Goal: Transaction & Acquisition: Purchase product/service

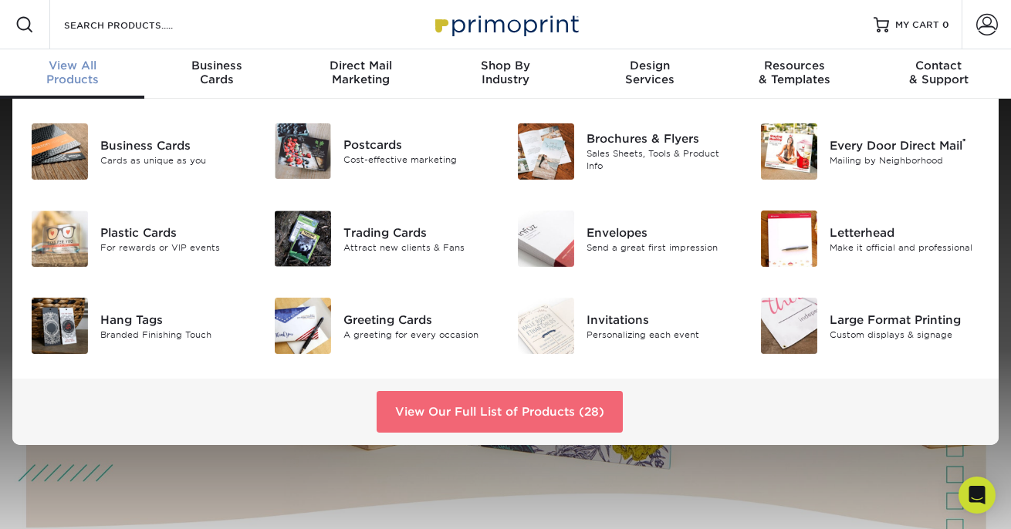
click at [539, 410] on link "View Our Full List of Products (28)" at bounding box center [499, 412] width 246 height 42
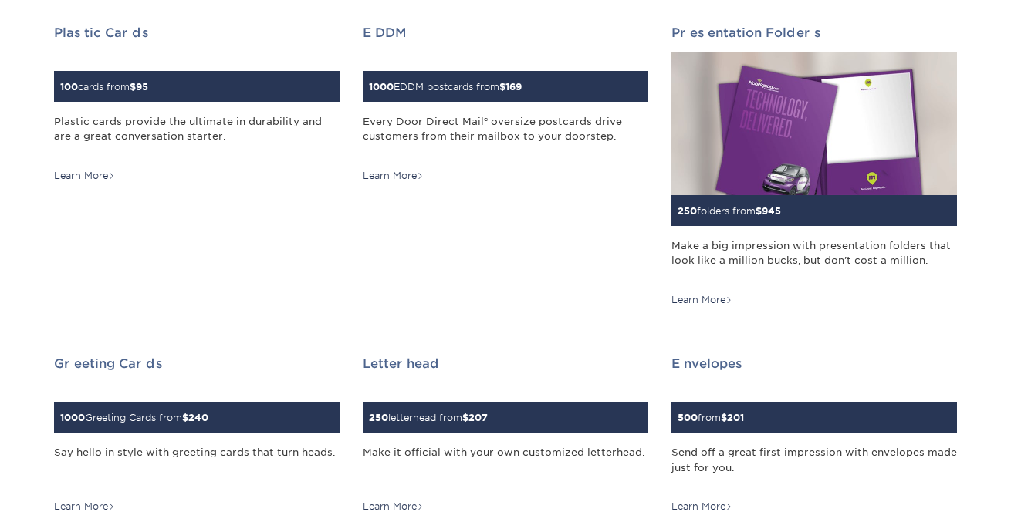
scroll to position [586, 0]
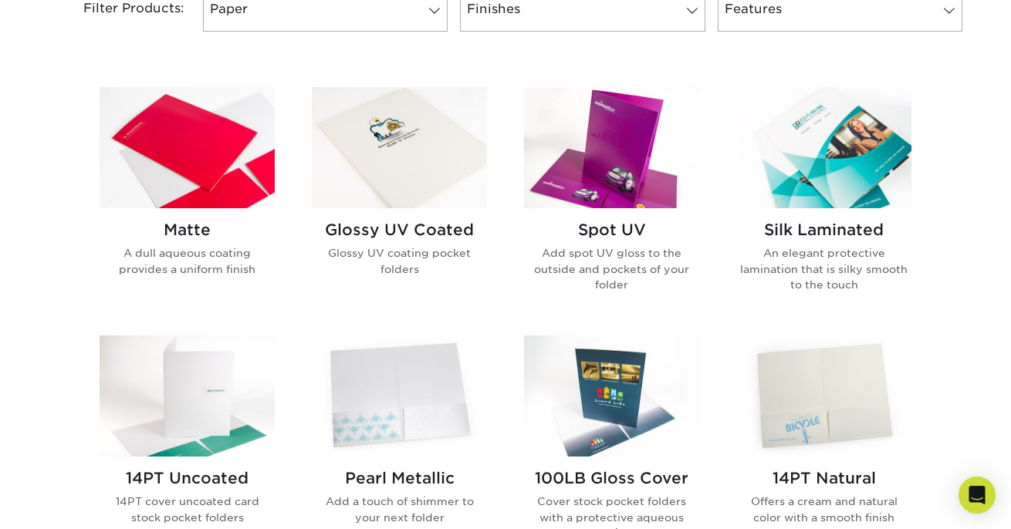
scroll to position [687, 0]
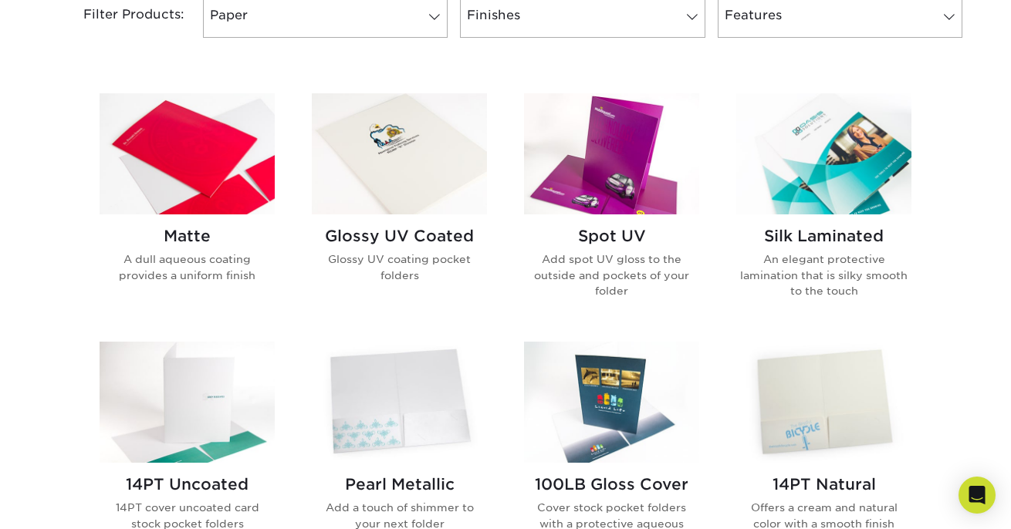
click at [221, 192] on img at bounding box center [187, 153] width 175 height 121
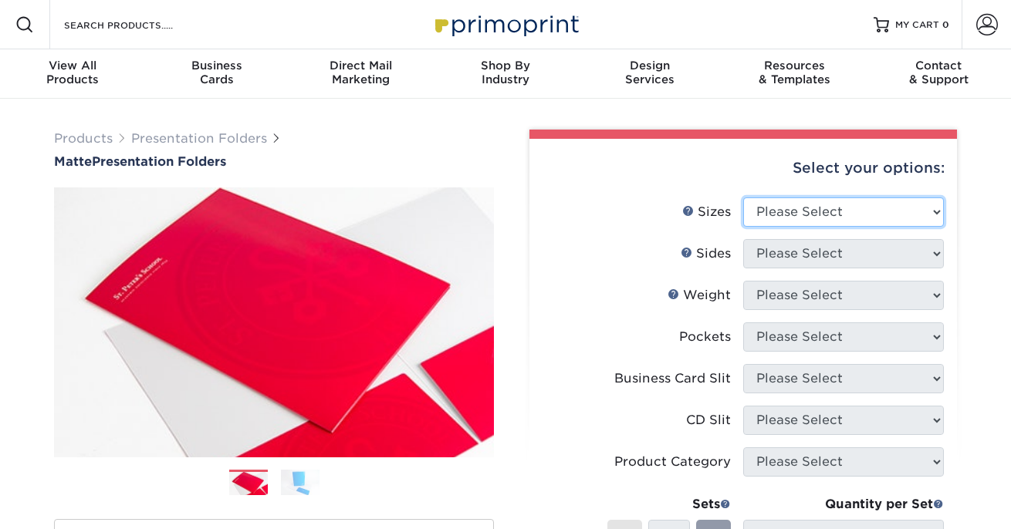
click at [825, 210] on select "Please Select 6" x 9" 9" x 12"" at bounding box center [843, 211] width 201 height 29
select select "9.00x12.00"
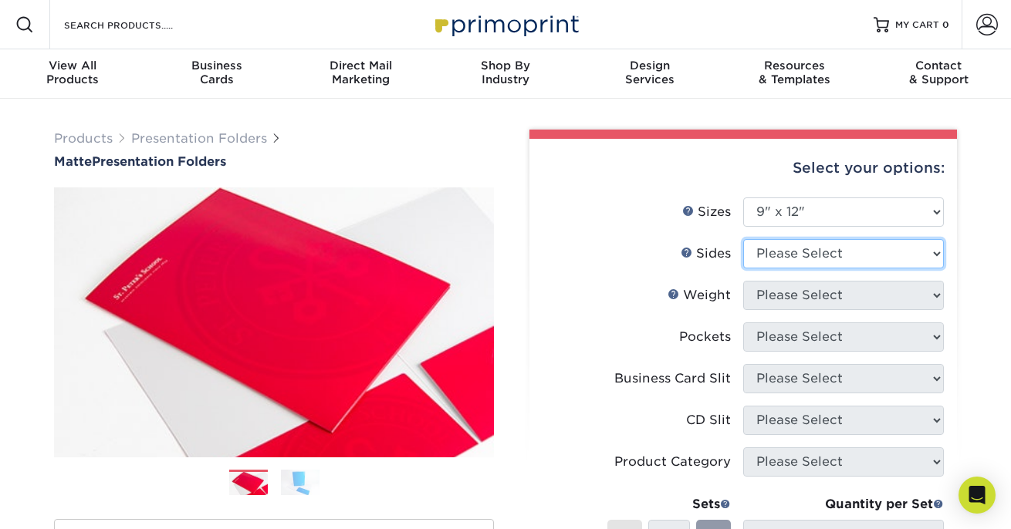
click at [794, 254] on select "Please Select Print Both Sides Print Front Only" at bounding box center [843, 253] width 201 height 29
select select "13abbda7-1d64-4f25-8bb2-c179b224825d"
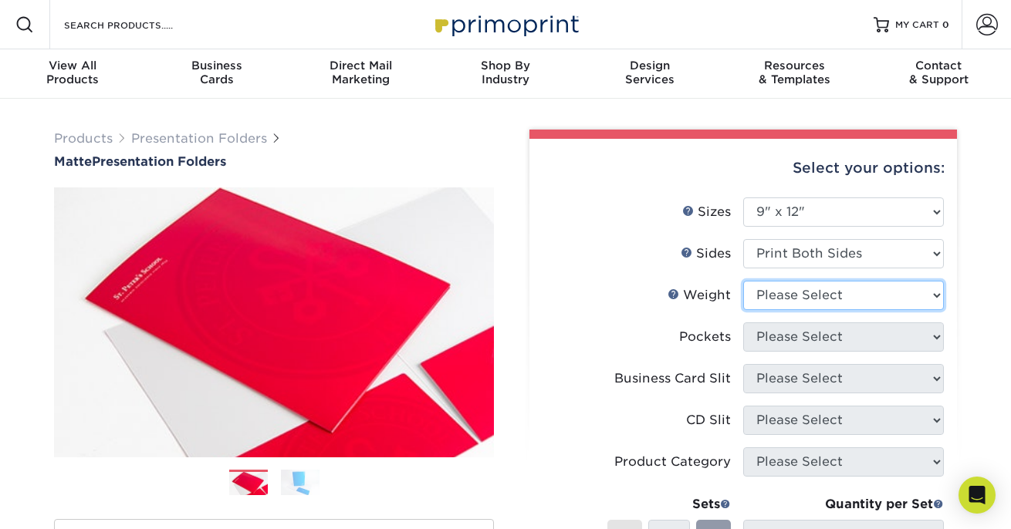
select select "14PT"
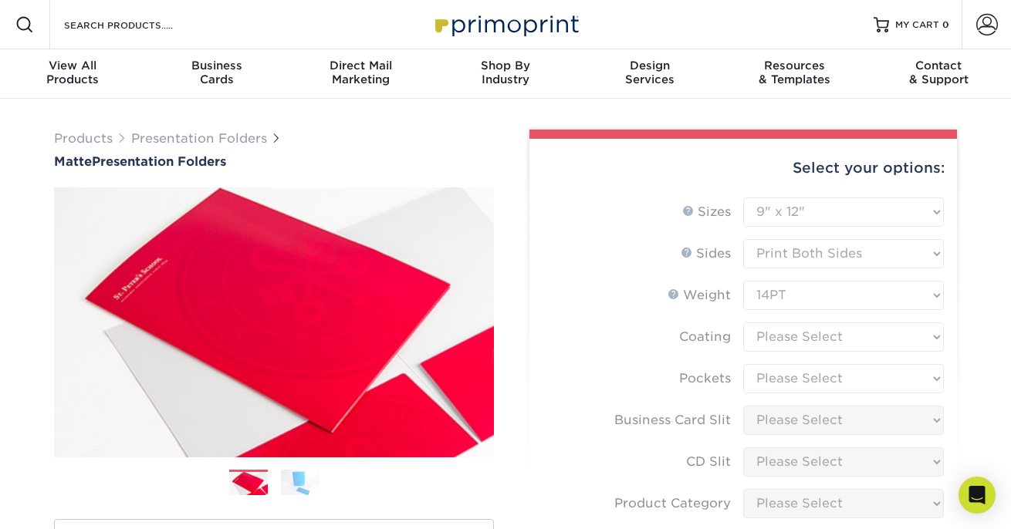
click at [785, 337] on form "Sizes Help Sizes Please Select 6" x 9" 9" x 12" Sides Weight Help" at bounding box center [743, 453] width 403 height 513
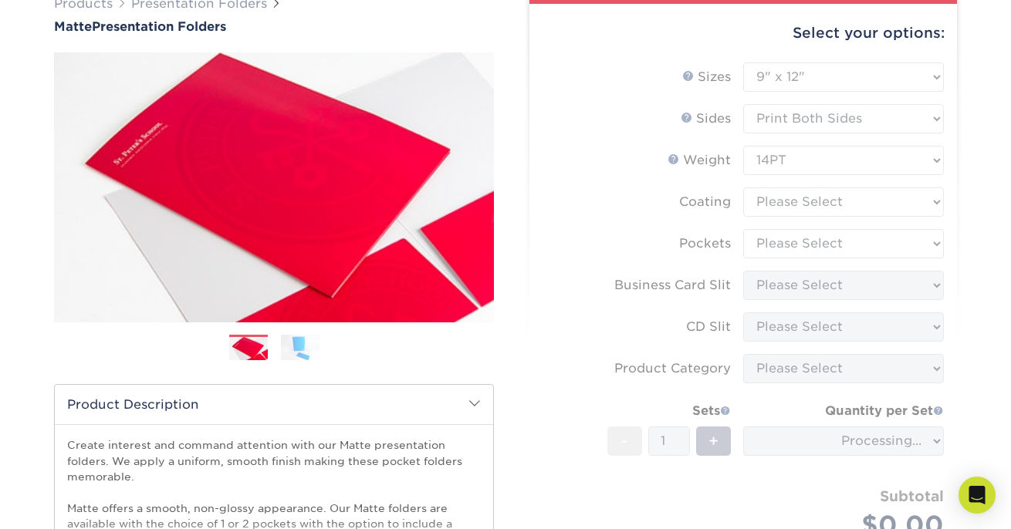
scroll to position [143, 0]
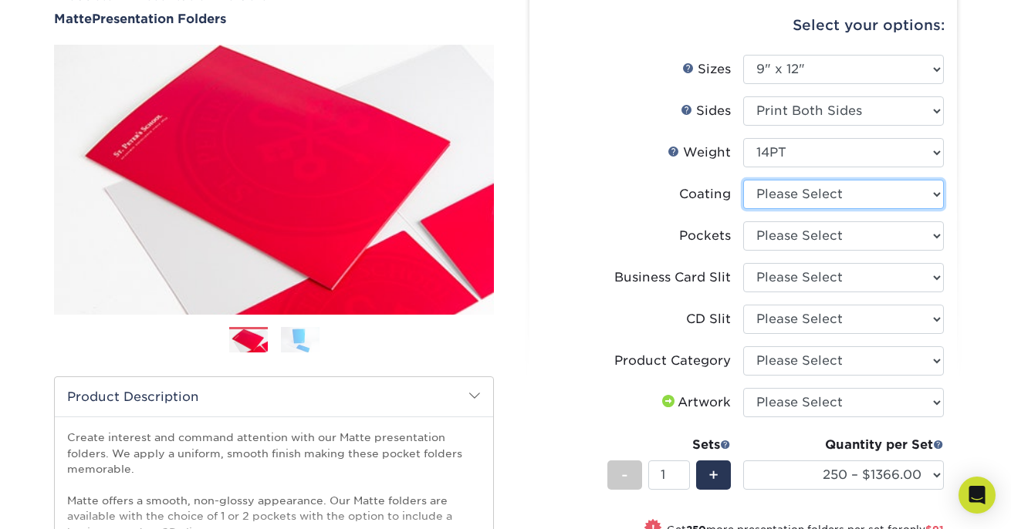
select select "121bb7b5-3b4d-429f-bd8d-bbf80e953313"
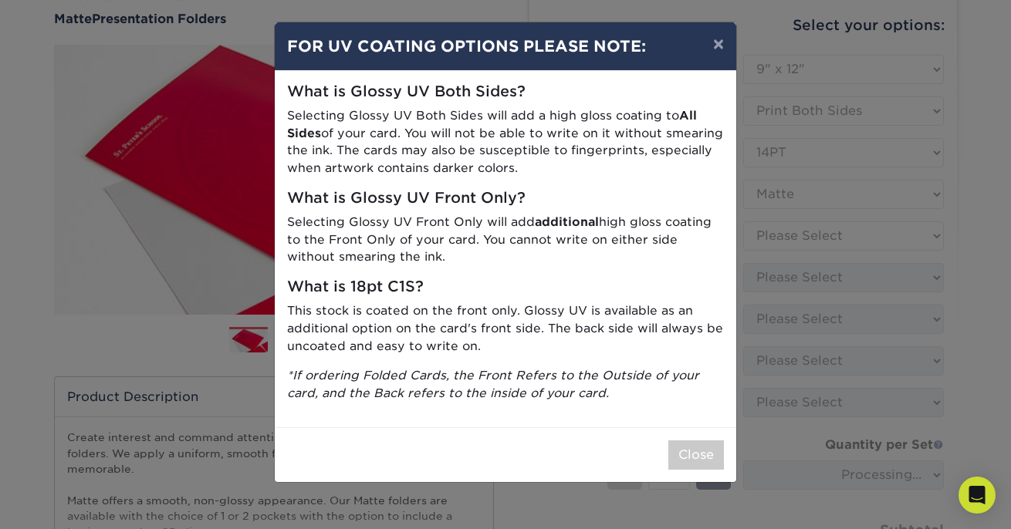
click at [799, 230] on div "× FOR UV COATING OPTIONS PLEASE NOTE: What is Glossy UV Both Sides? Selecting G…" at bounding box center [505, 264] width 1011 height 529
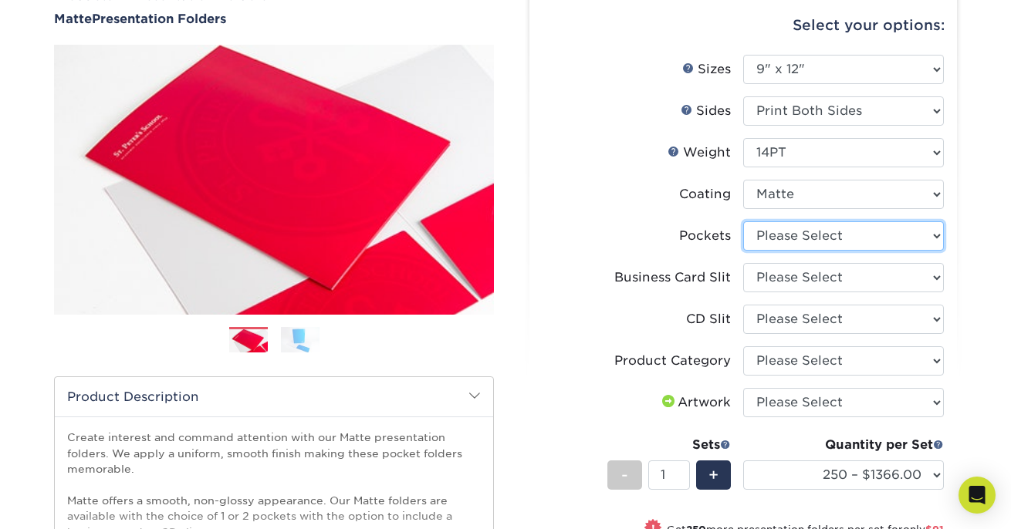
select select "e8427203-e3c7-4640-a4e8-bae00c228d98"
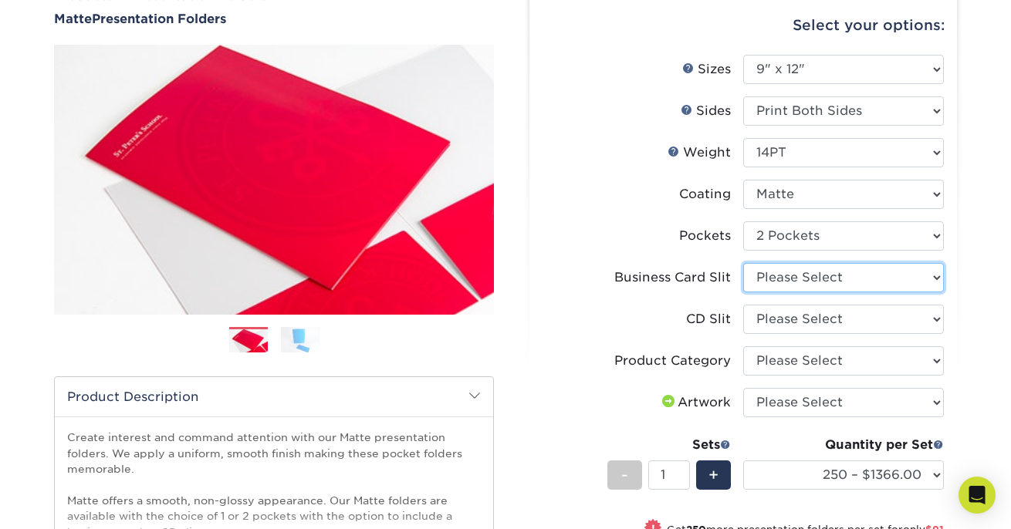
select select "097164d4-dd52-47db-b2e9-a23a3bf7b296"
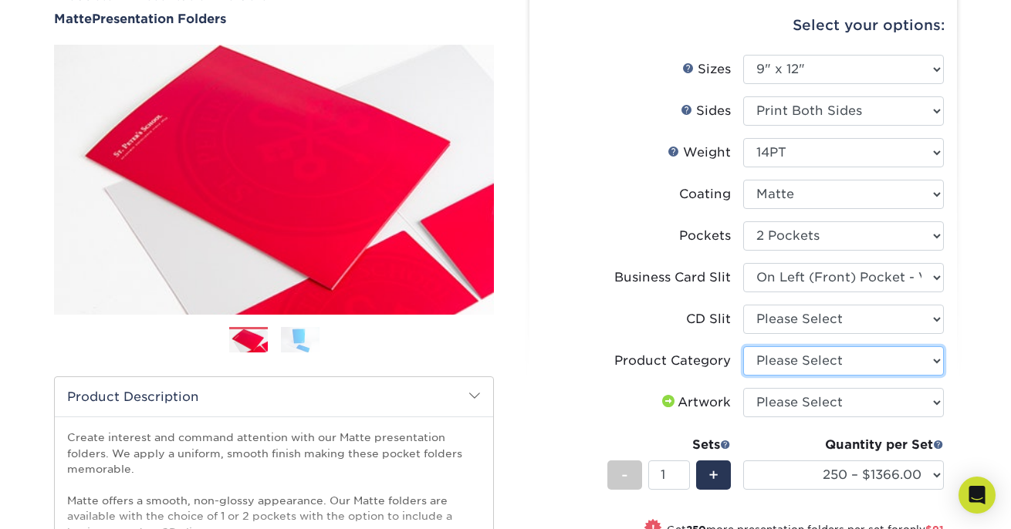
select select "57f7a581-ec4a-49d7-930d-eb044a1d12ac"
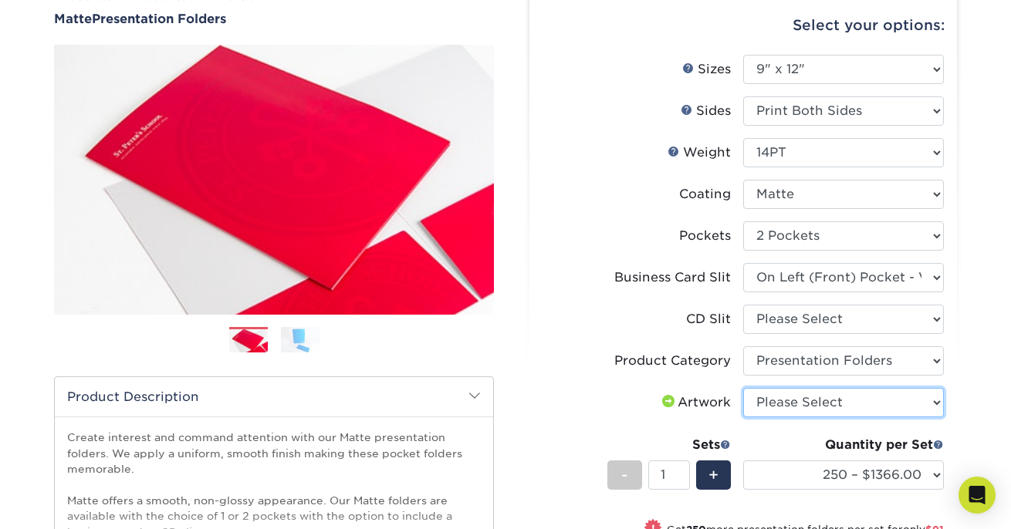
select select "upload"
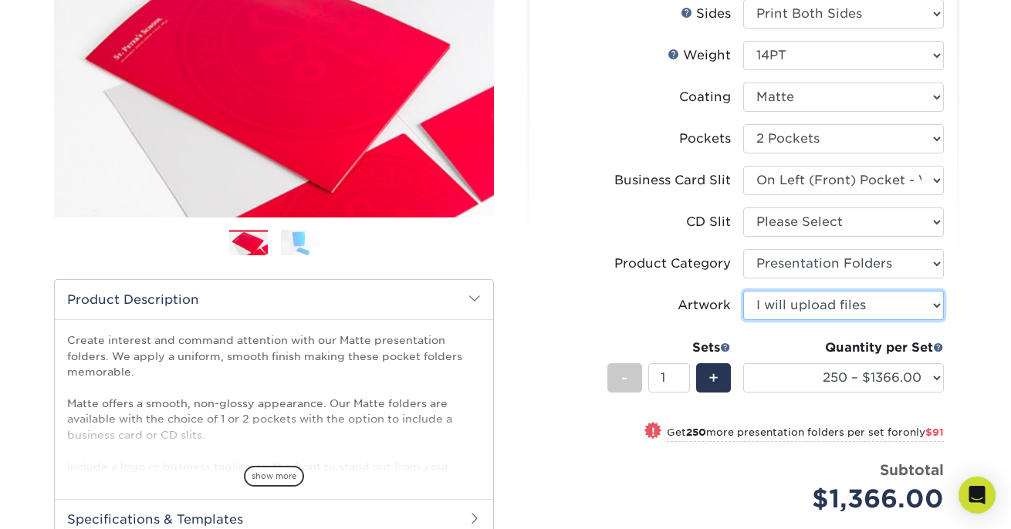
scroll to position [242, 0]
